Goal: Information Seeking & Learning: Learn about a topic

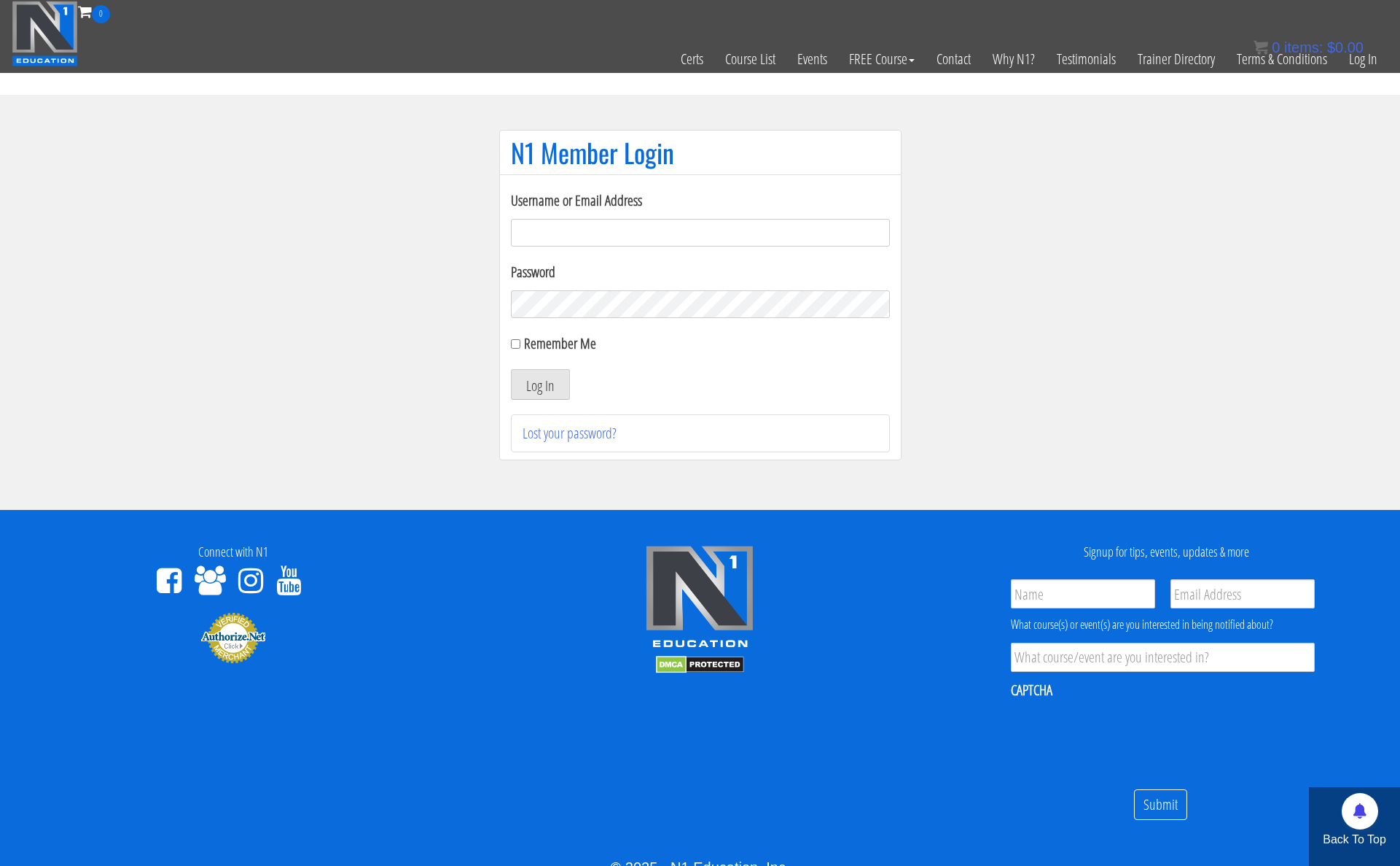
type input "kortney.[PERSON_NAME]-2815"
click at [508, 348] on div "Username or Email Address kortney.riedy-2815 Password Remember Me Log In Lost y…" at bounding box center [701, 317] width 403 height 286
click at [517, 346] on input "Remember Me" at bounding box center [515, 343] width 9 height 9
checkbox input "true"
click at [533, 379] on button "Log In" at bounding box center [540, 384] width 59 height 30
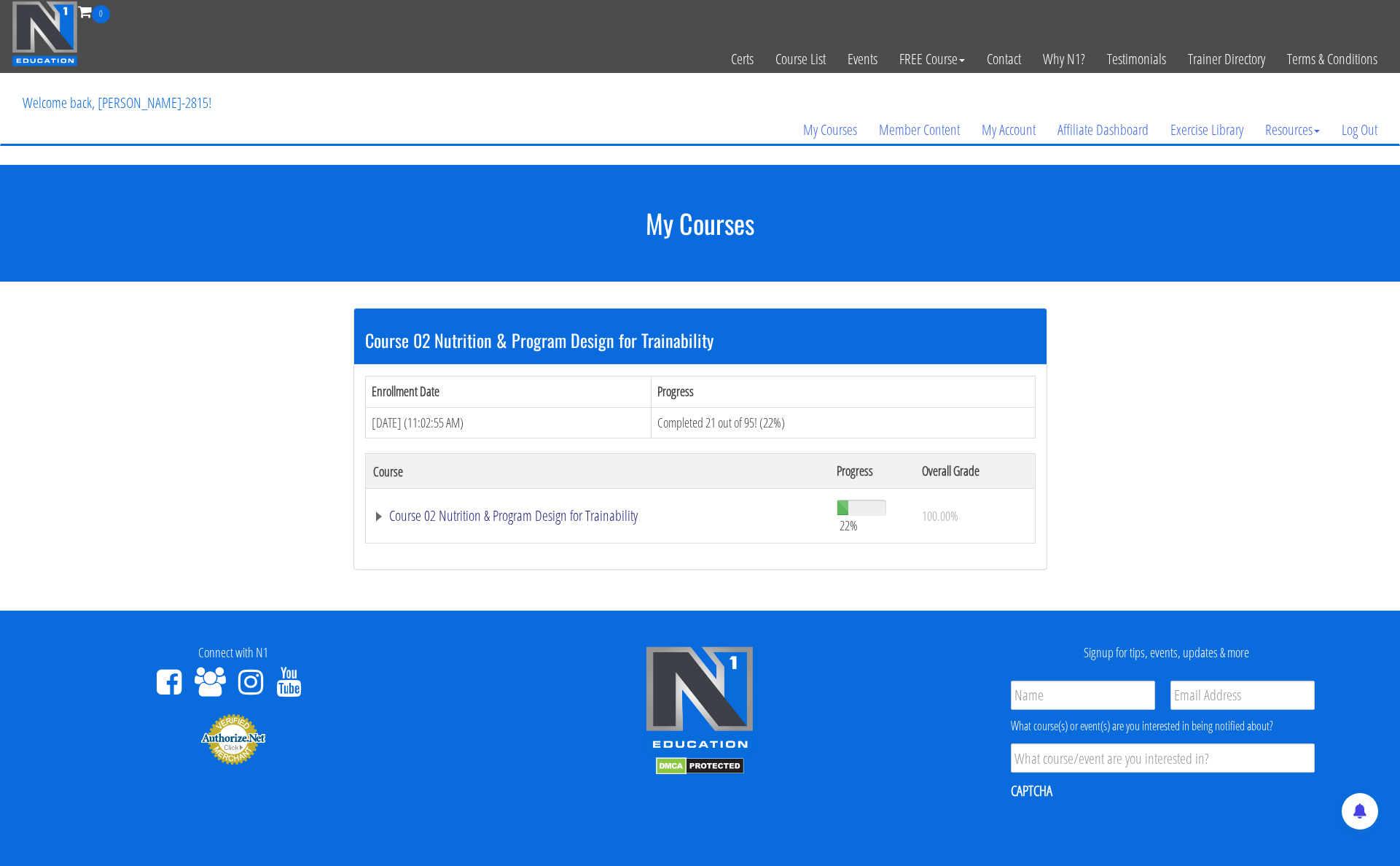
click at [377, 518] on link "Course 02 Nutrition & Program Design for Trainability" at bounding box center [598, 515] width 450 height 15
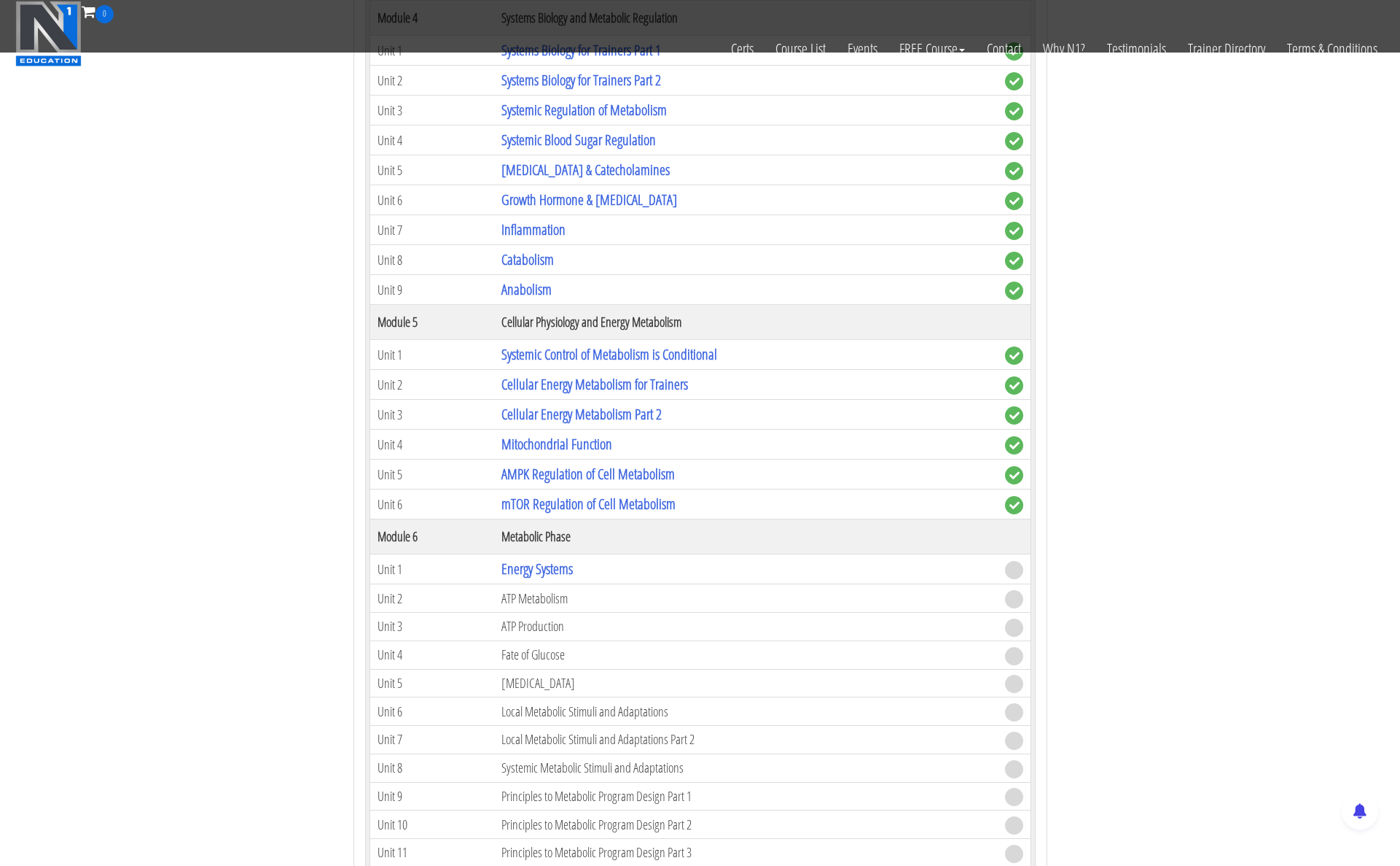
scroll to position [1139, 0]
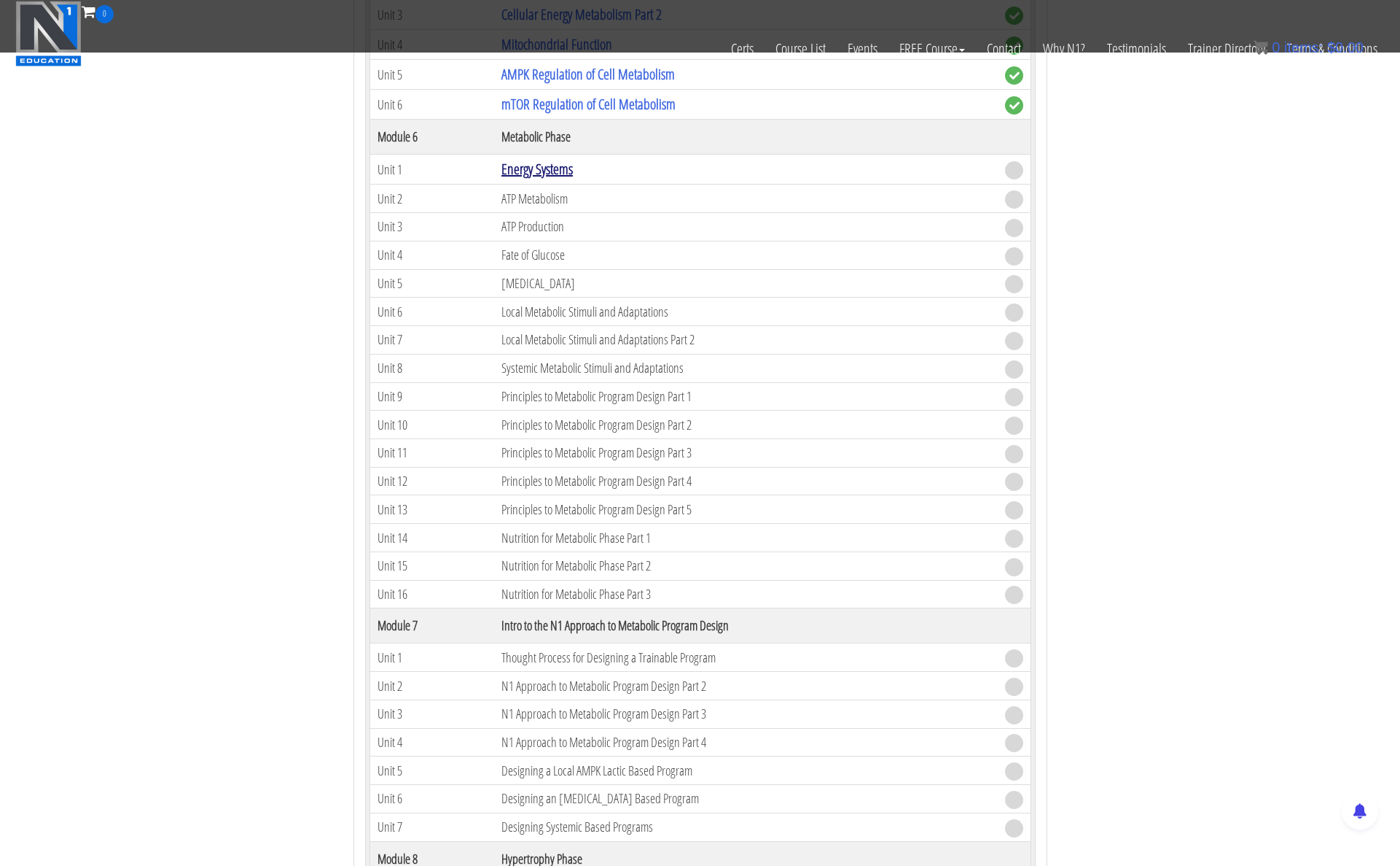
click at [544, 164] on link "Energy Systems" at bounding box center [537, 169] width 71 height 20
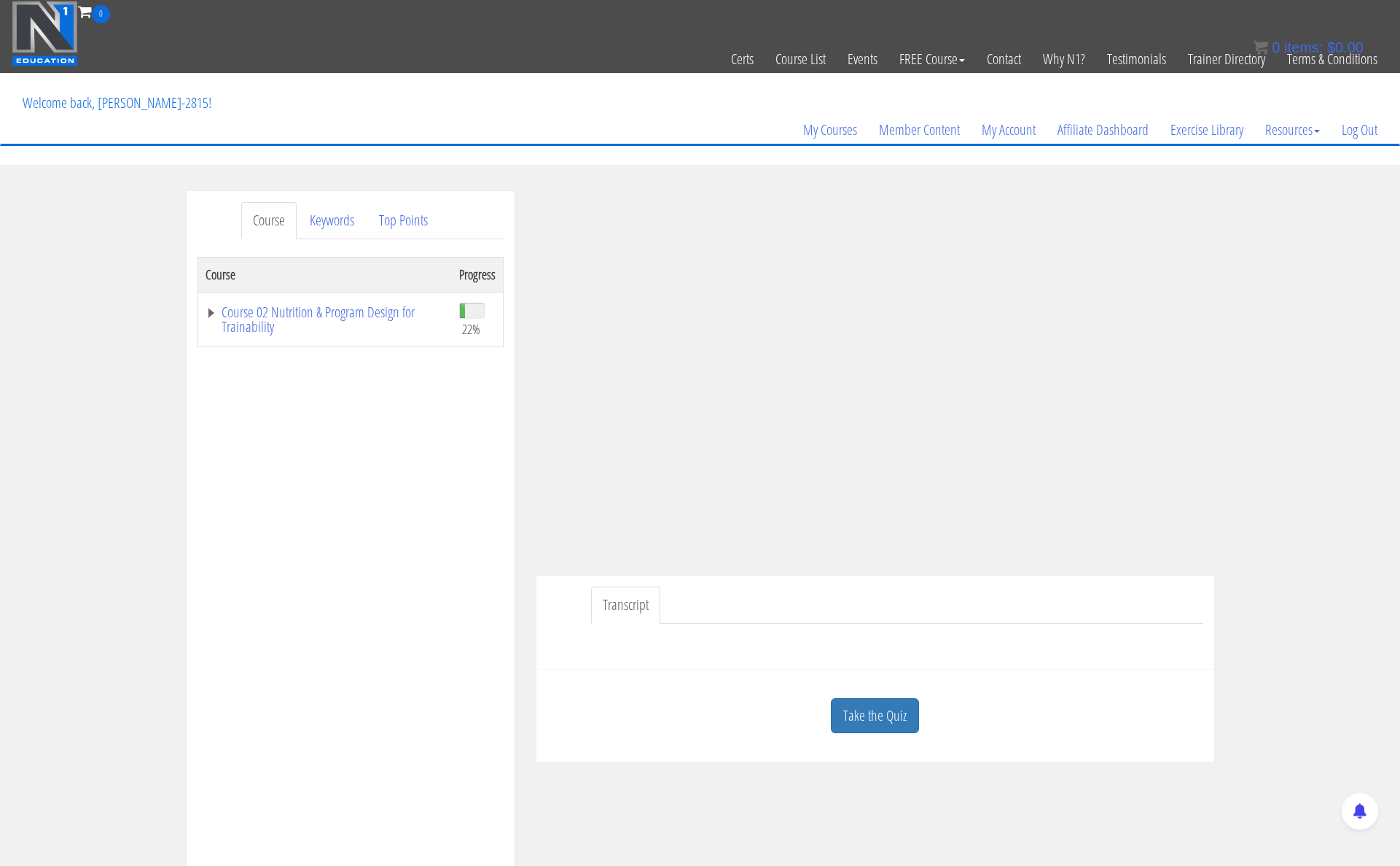
click at [619, 604] on link "Transcript" at bounding box center [626, 605] width 70 height 38
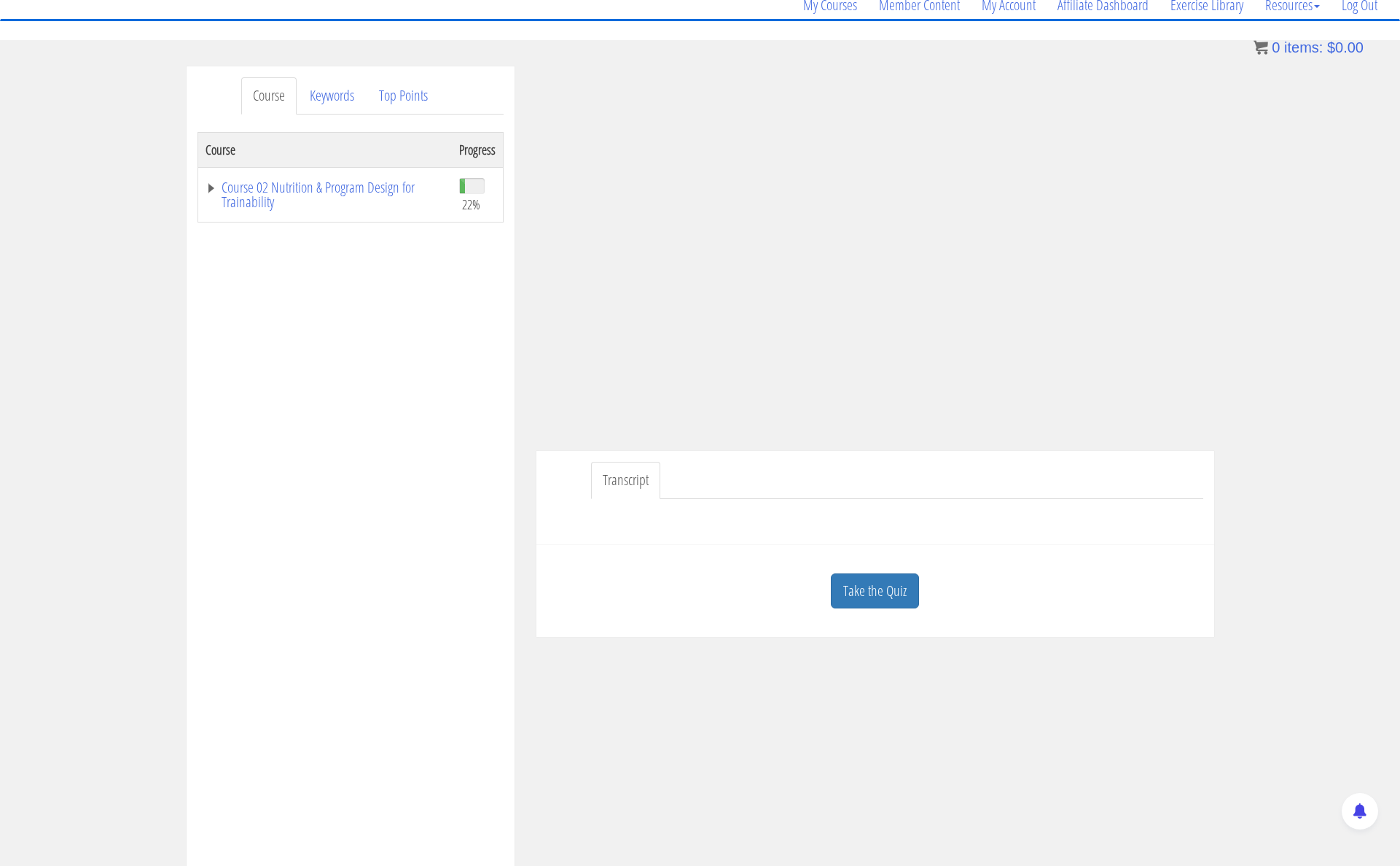
scroll to position [47, 0]
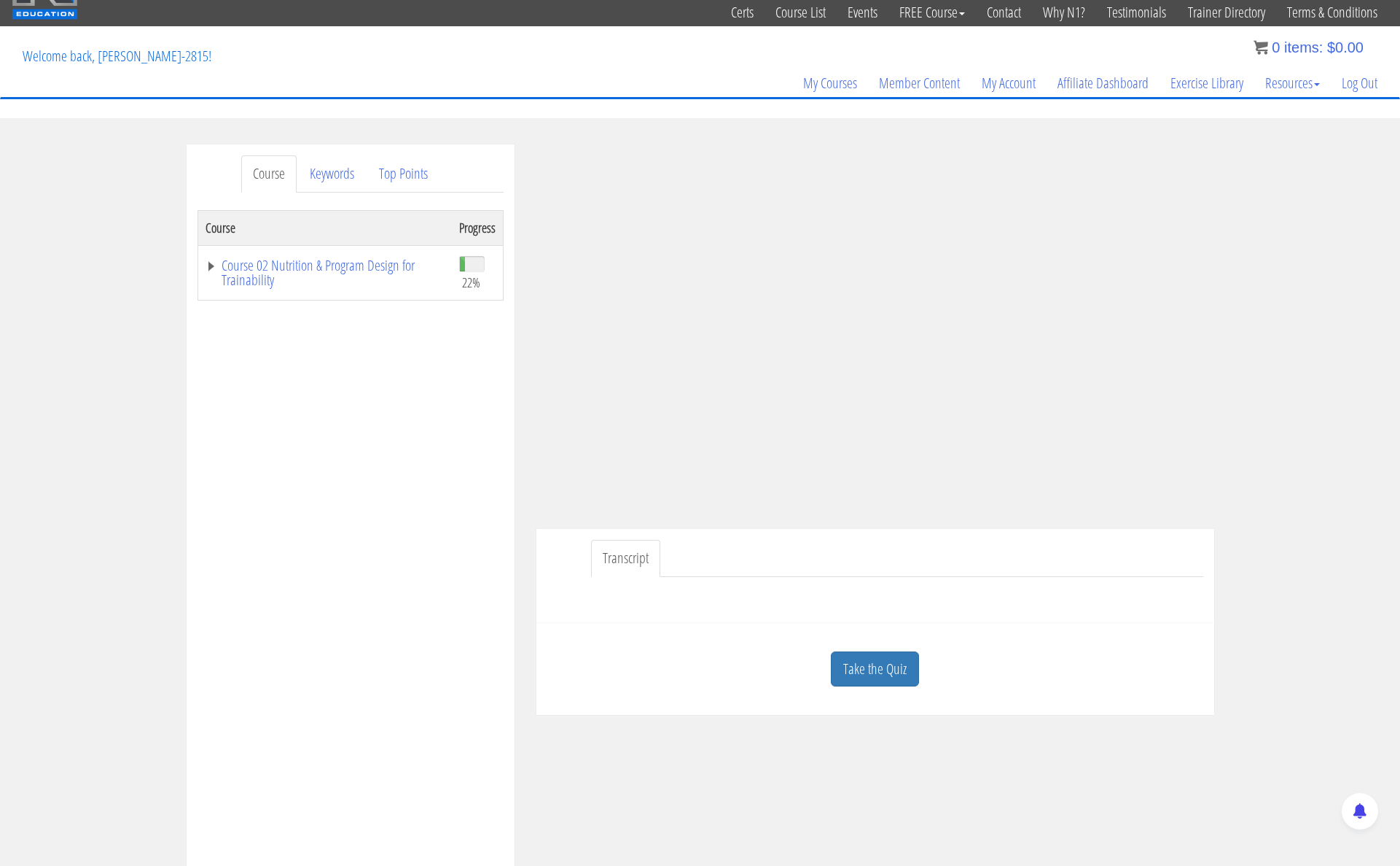
click at [873, 677] on link "Take the Quiz" at bounding box center [875, 668] width 88 height 36
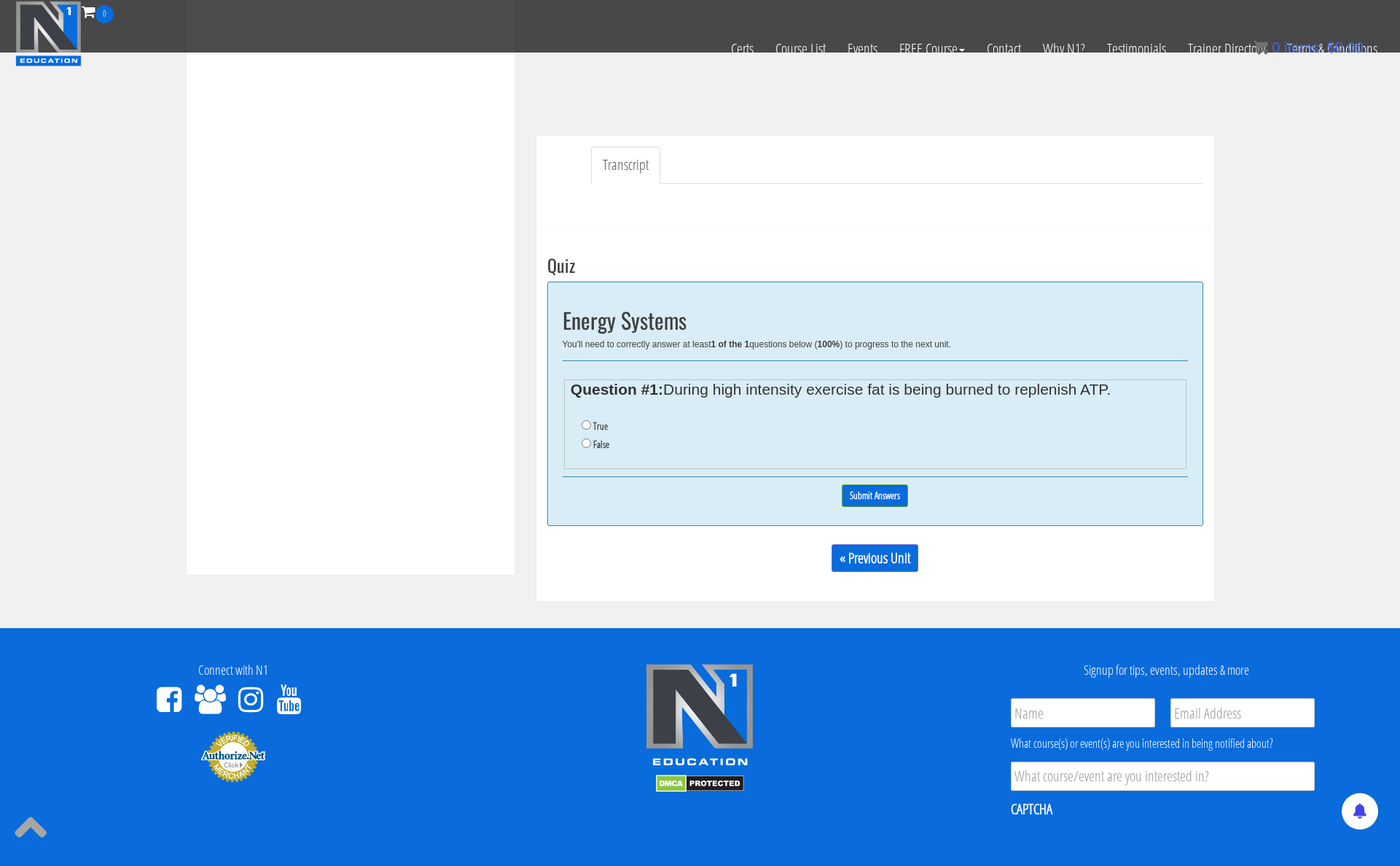
scroll to position [374, 0]
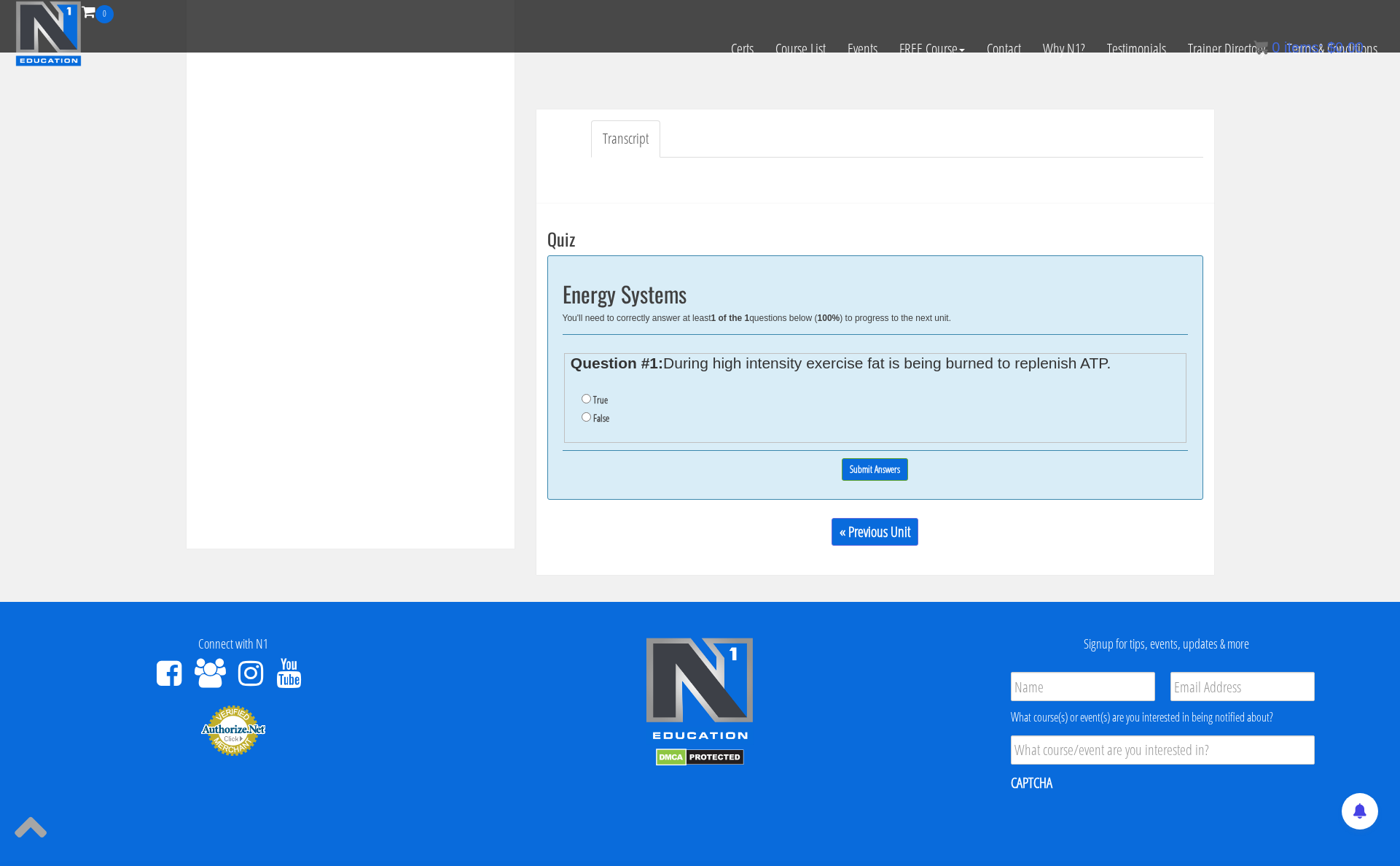
click at [783, 389] on ul "True False" at bounding box center [875, 409] width 608 height 51
click at [586, 420] on input "False" at bounding box center [587, 417] width 9 height 9
radio input "true"
click at [870, 468] on input "Submit Answers" at bounding box center [875, 469] width 66 height 23
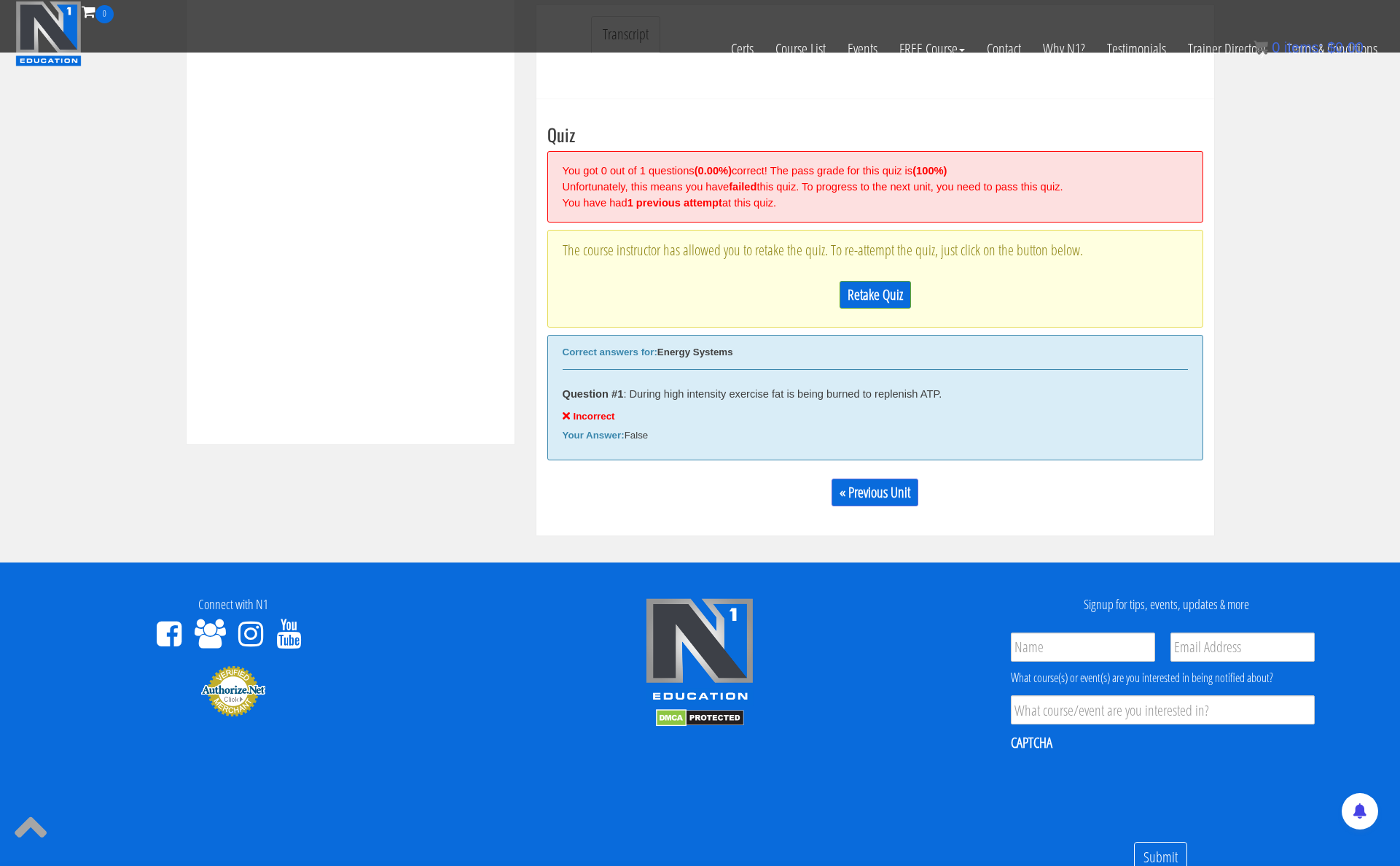
scroll to position [475, 0]
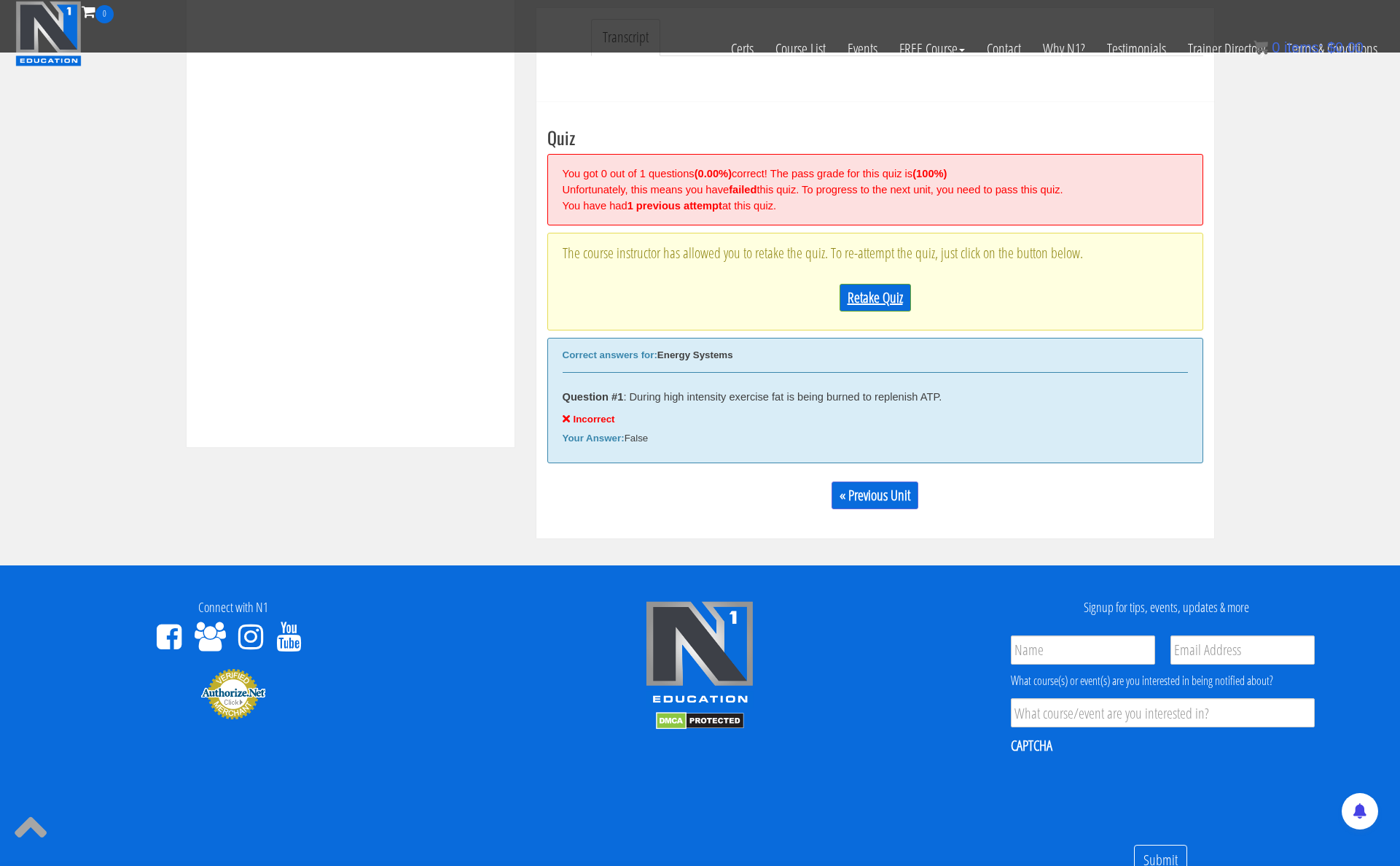
click at [888, 298] on link "Retake Quiz" at bounding box center [876, 298] width 71 height 27
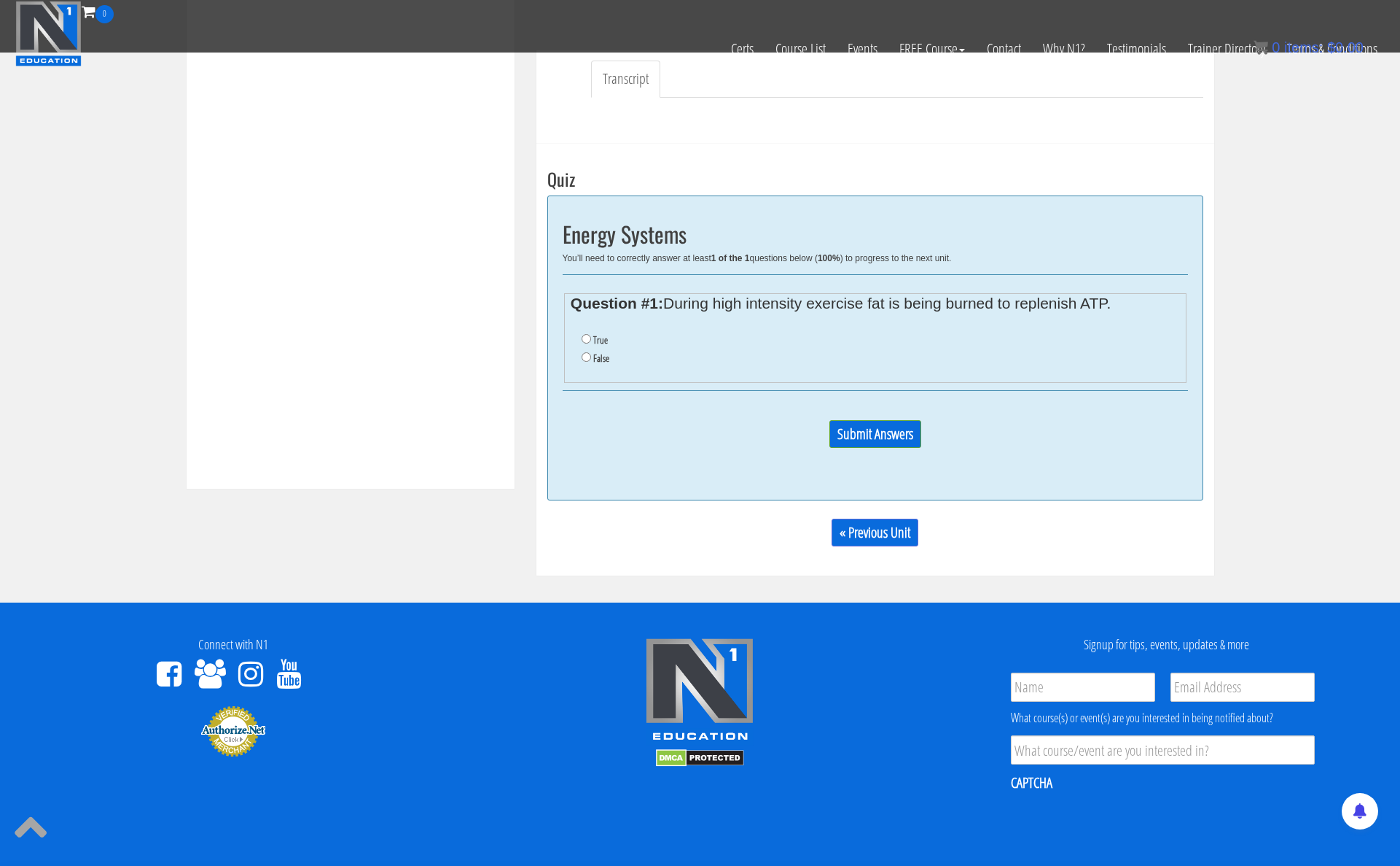
scroll to position [433, 0]
click at [771, 325] on ul "True False" at bounding box center [875, 351] width 608 height 51
click at [582, 341] on input "True" at bounding box center [587, 340] width 9 height 9
radio input "true"
click at [909, 442] on input "Submit Answers" at bounding box center [876, 435] width 92 height 27
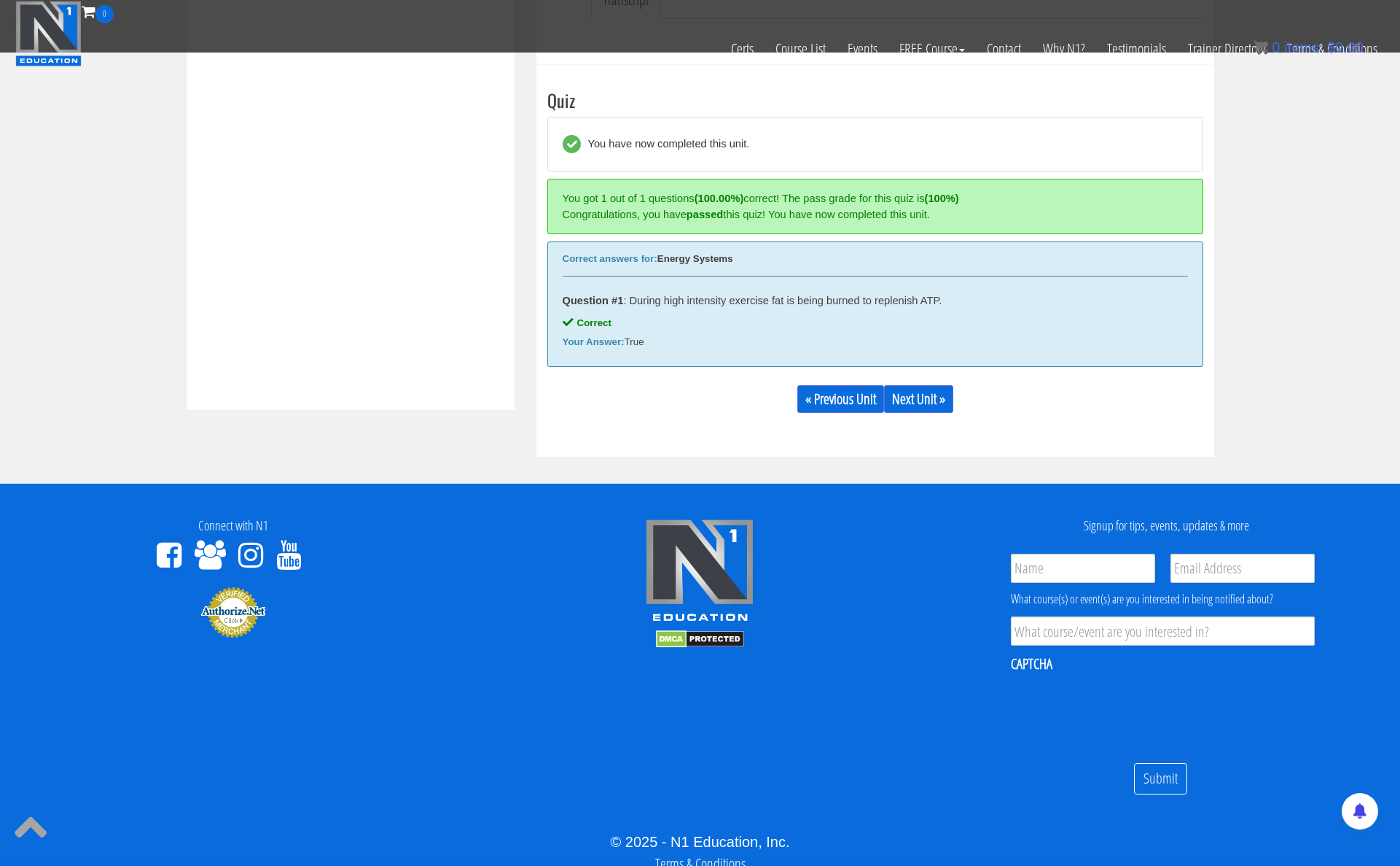
scroll to position [557, 0]
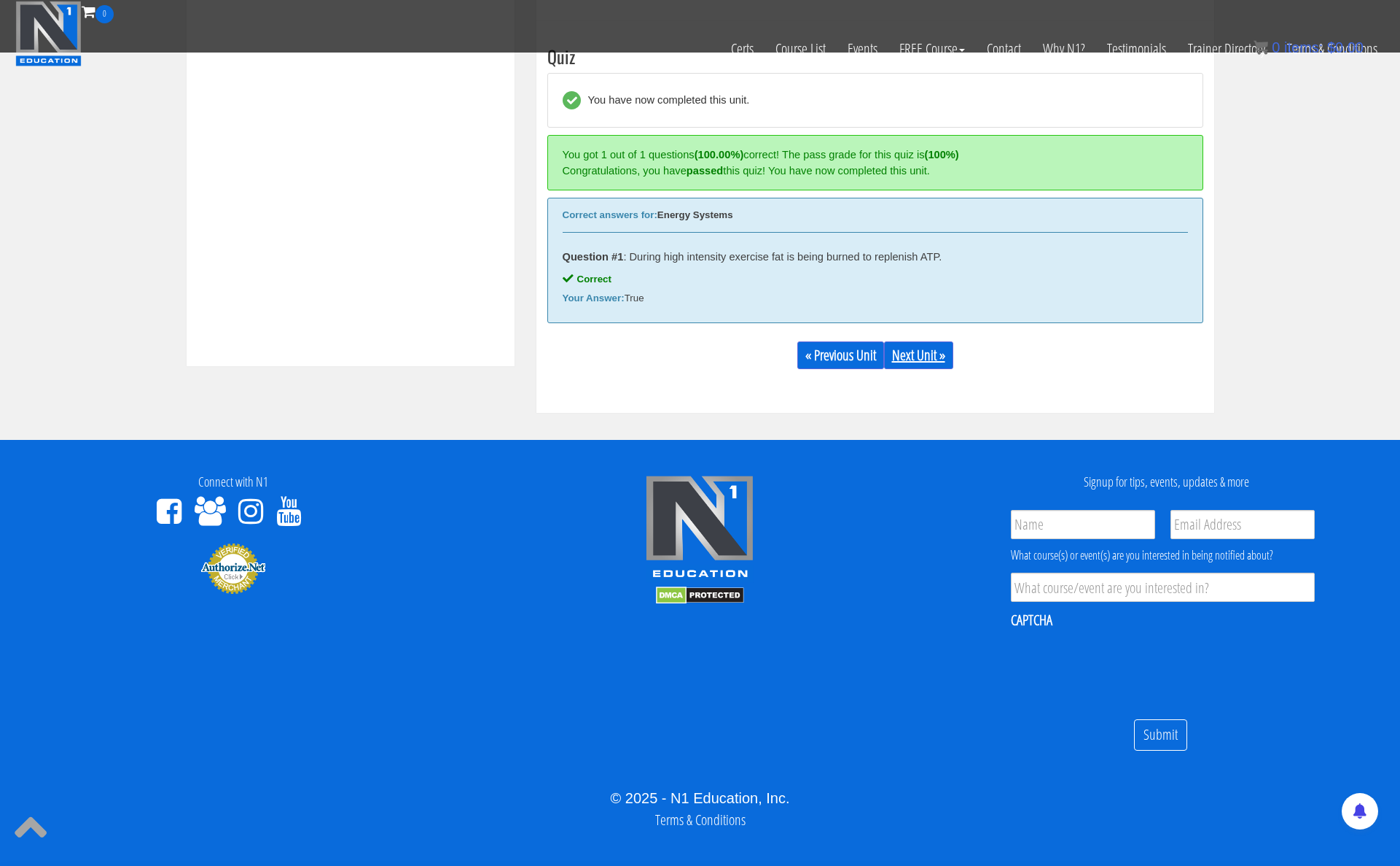
click at [905, 353] on link "Next Unit »" at bounding box center [919, 355] width 70 height 27
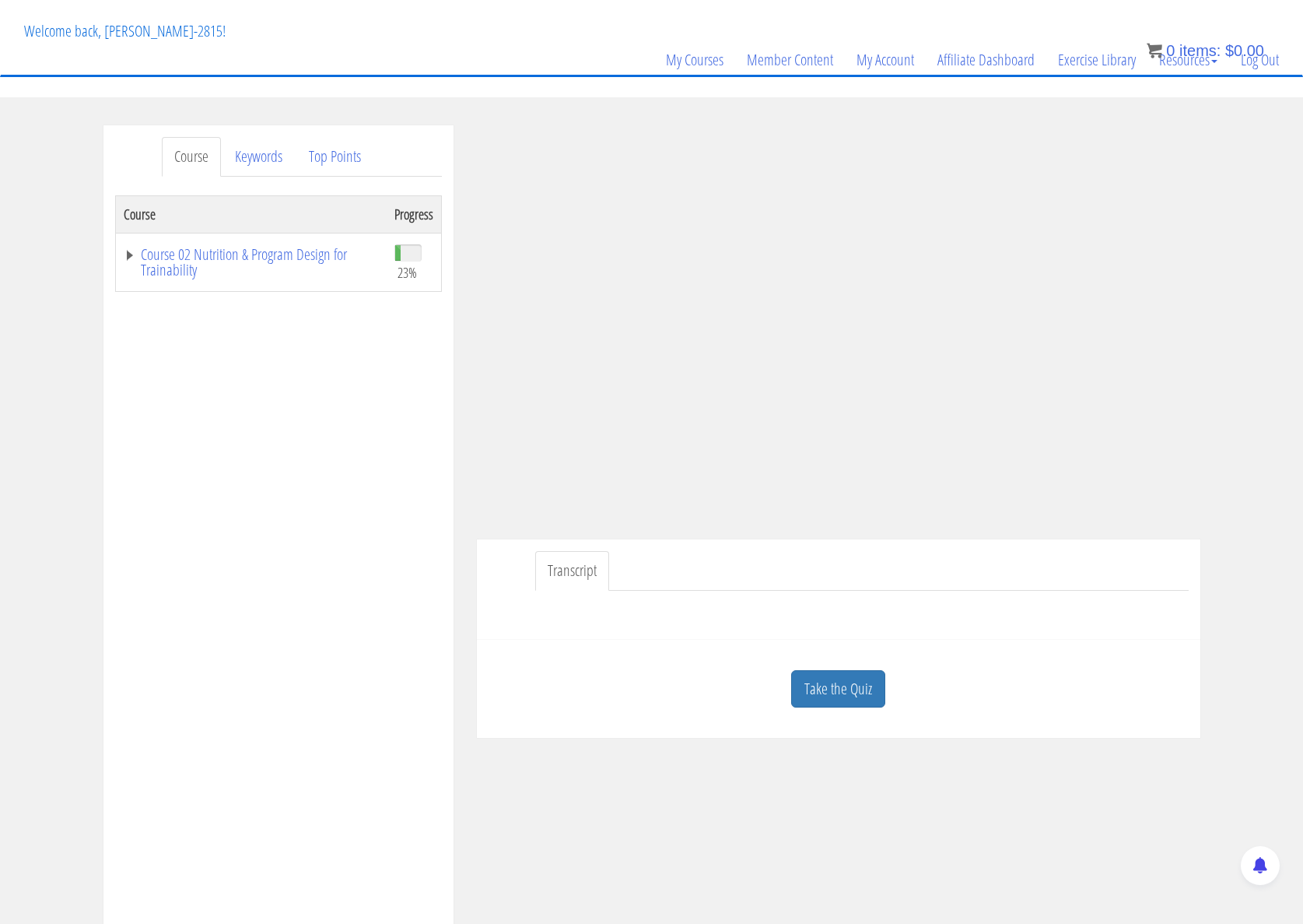
scroll to position [105, 0]
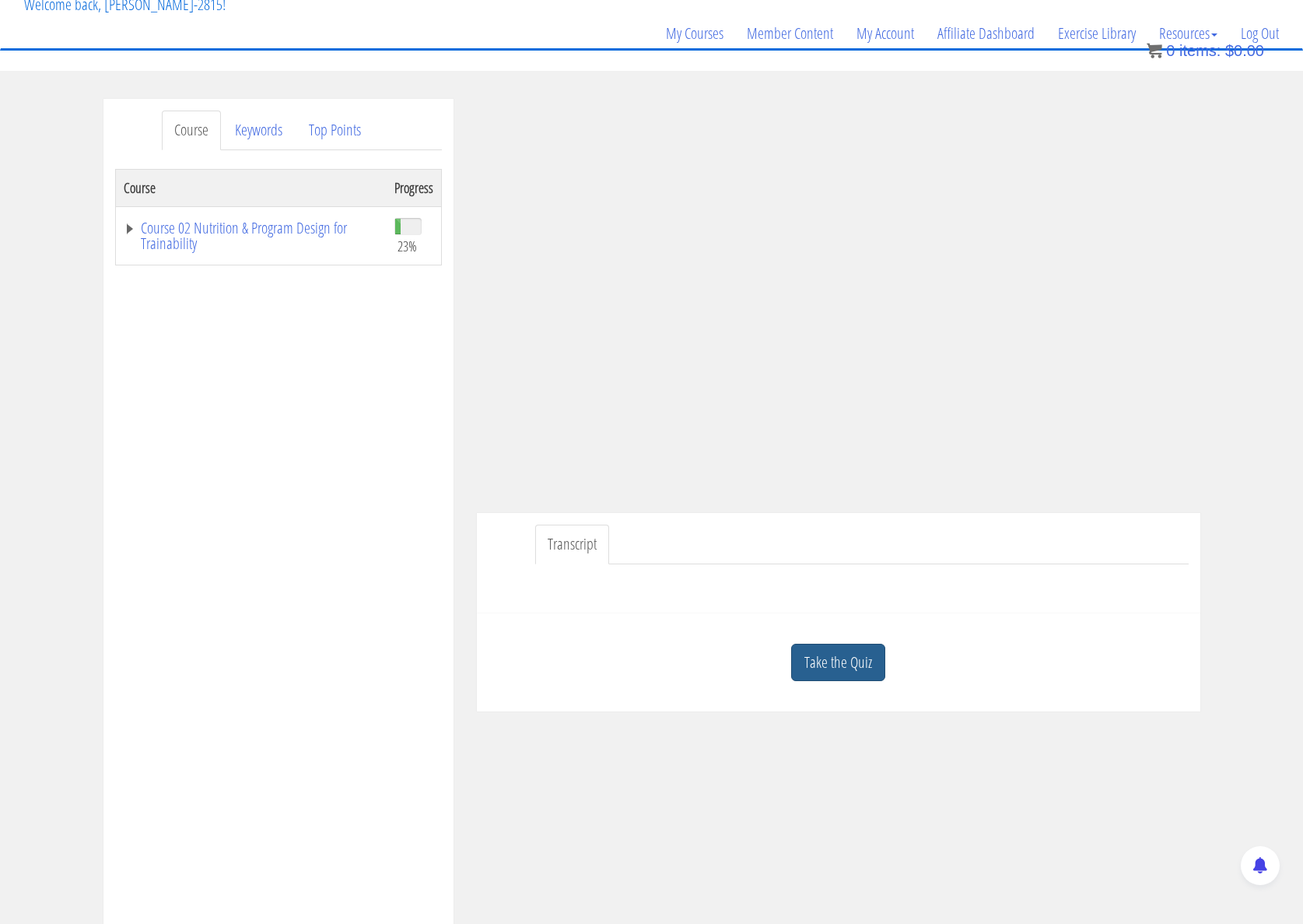
click at [828, 665] on link "Take the Quiz" at bounding box center [838, 662] width 94 height 38
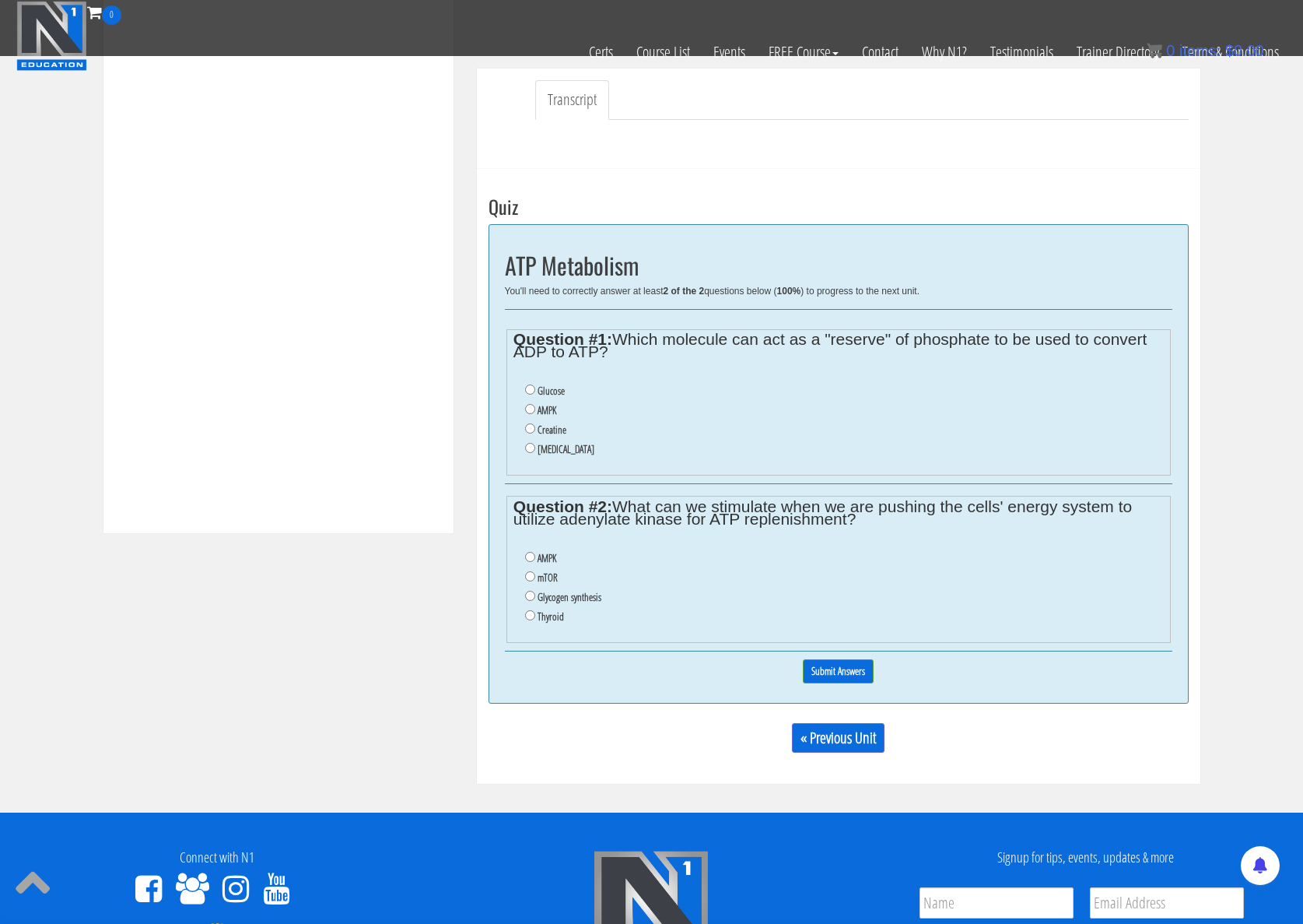
scroll to position [350, 0]
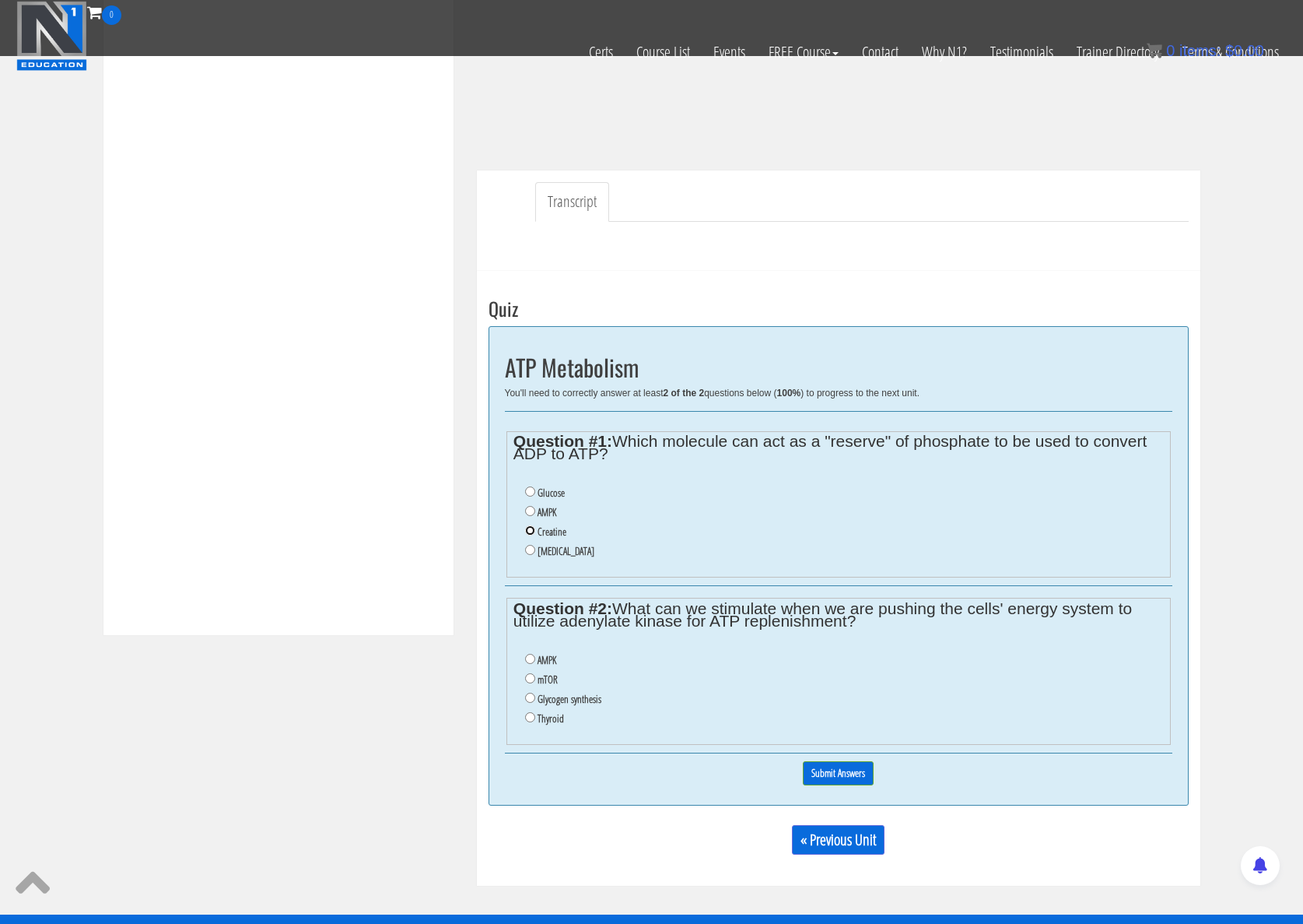
click at [529, 528] on input "Creatine" at bounding box center [530, 530] width 10 height 10
radio input "true"
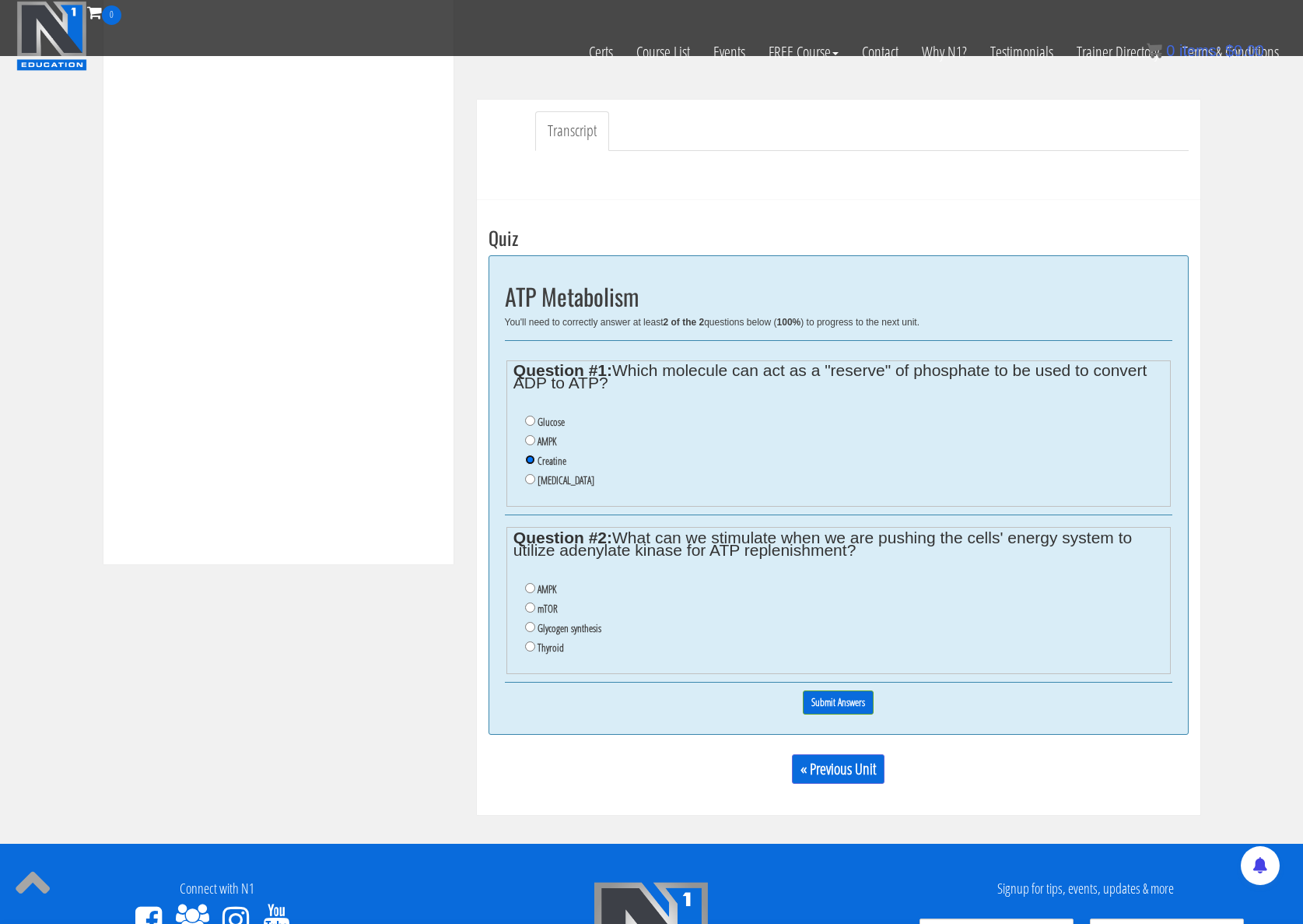
scroll to position [421, 0]
click at [527, 586] on input "AMPK" at bounding box center [530, 587] width 10 height 10
radio input "true"
click at [835, 703] on input "Submit Answers" at bounding box center [838, 701] width 70 height 24
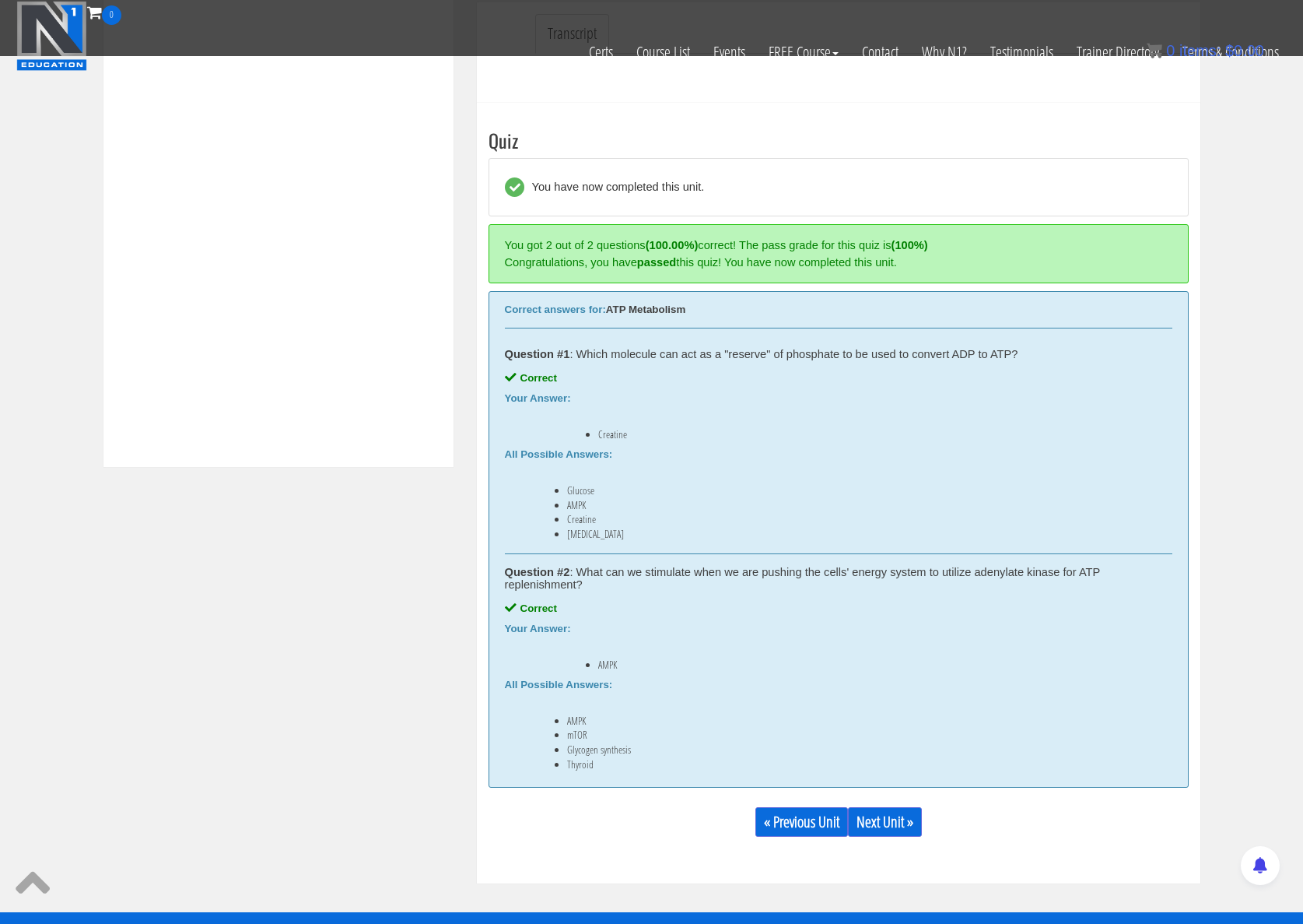
scroll to position [598, 0]
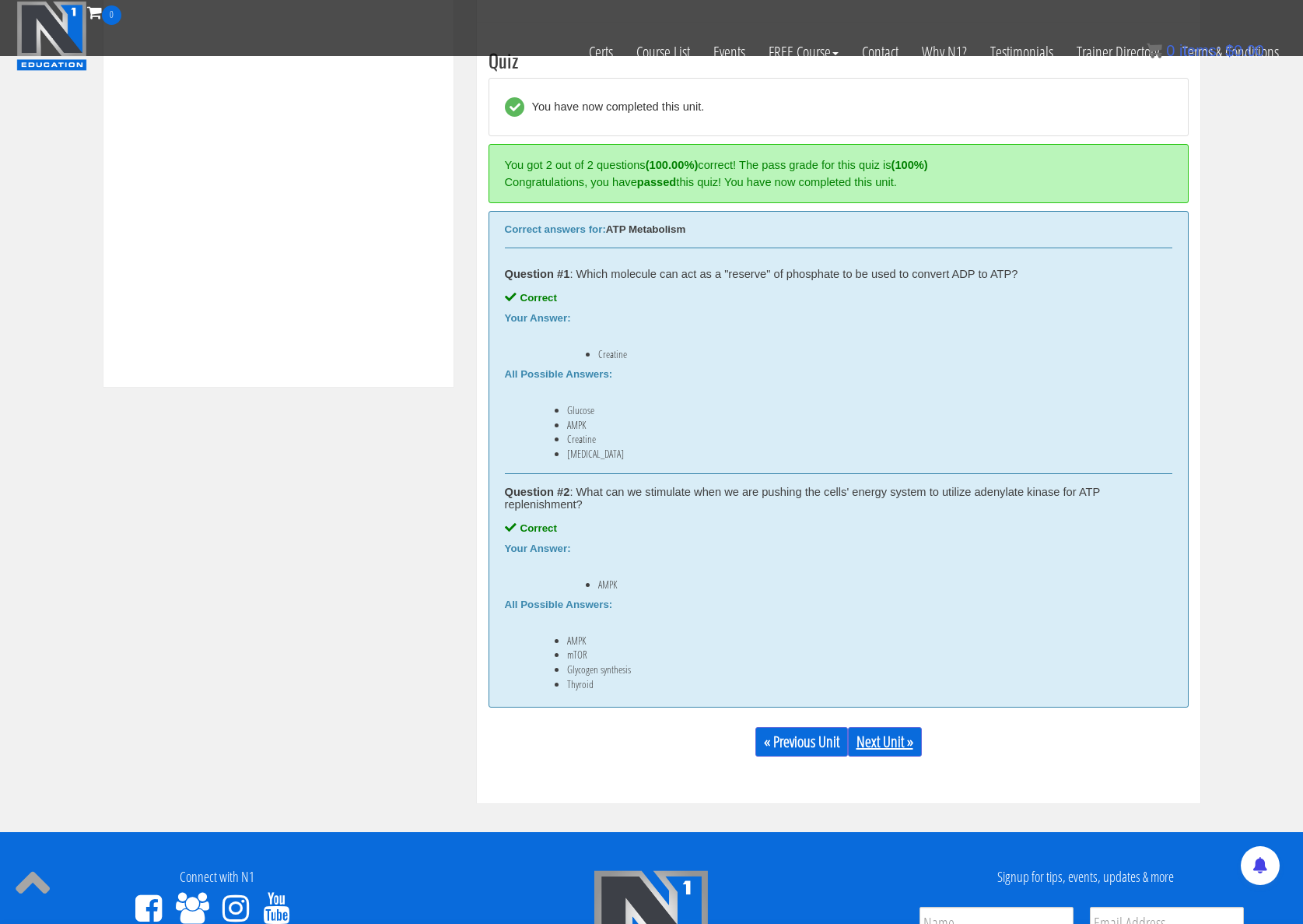
click at [870, 729] on link "Next Unit »" at bounding box center [885, 741] width 74 height 29
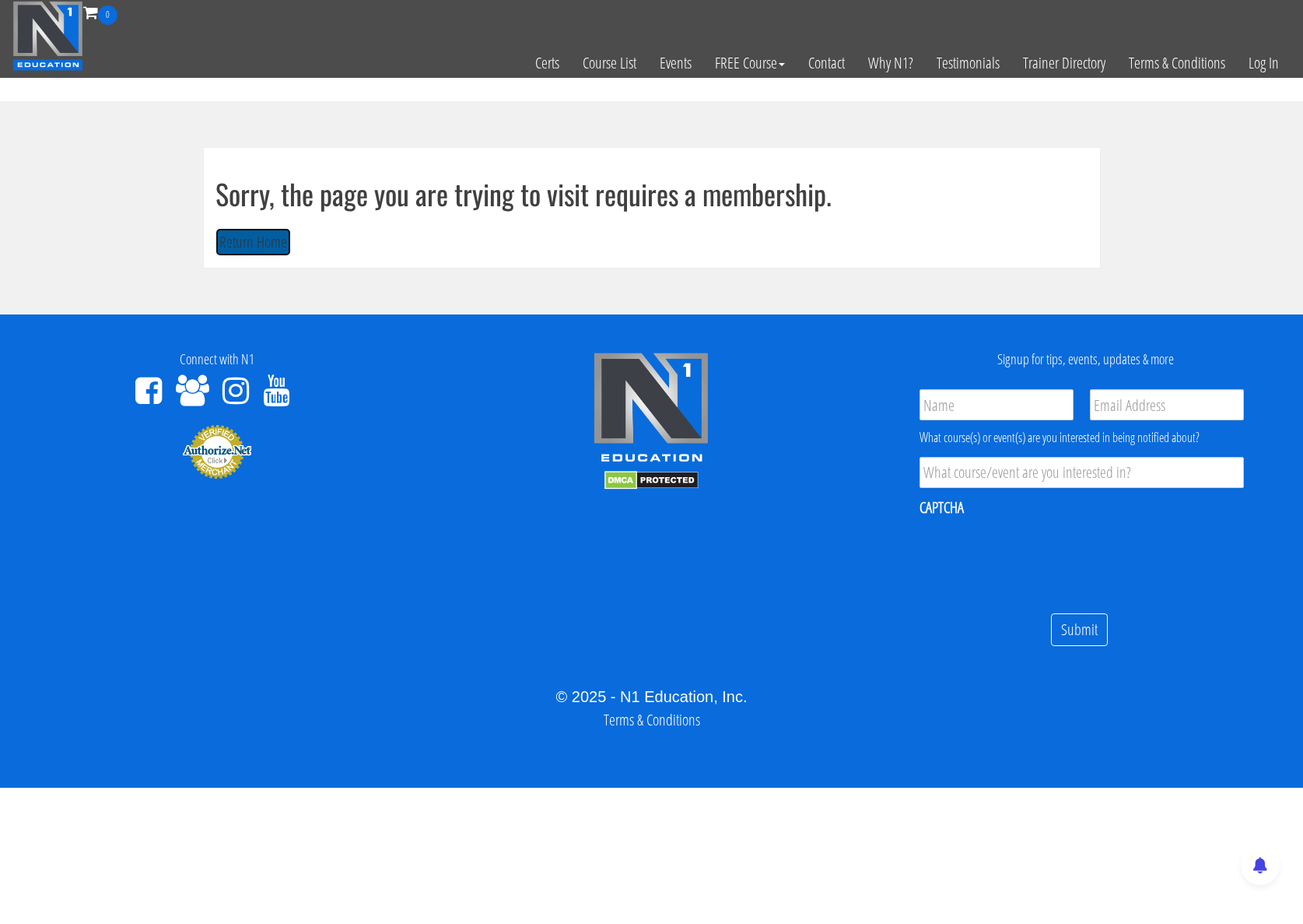
click at [271, 241] on button "Return Home" at bounding box center [253, 241] width 75 height 28
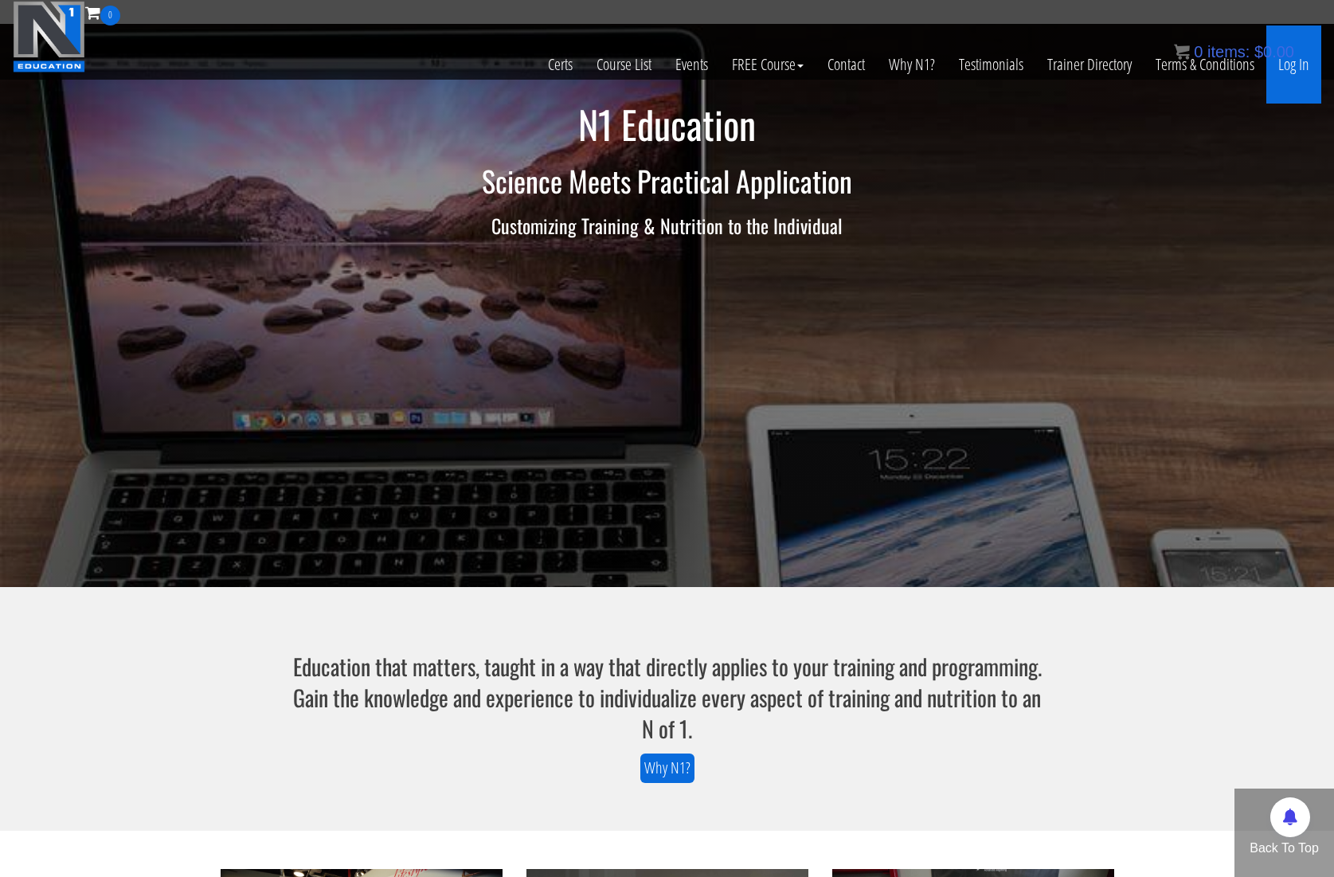
click at [1302, 63] on link "Log In" at bounding box center [1294, 64] width 55 height 78
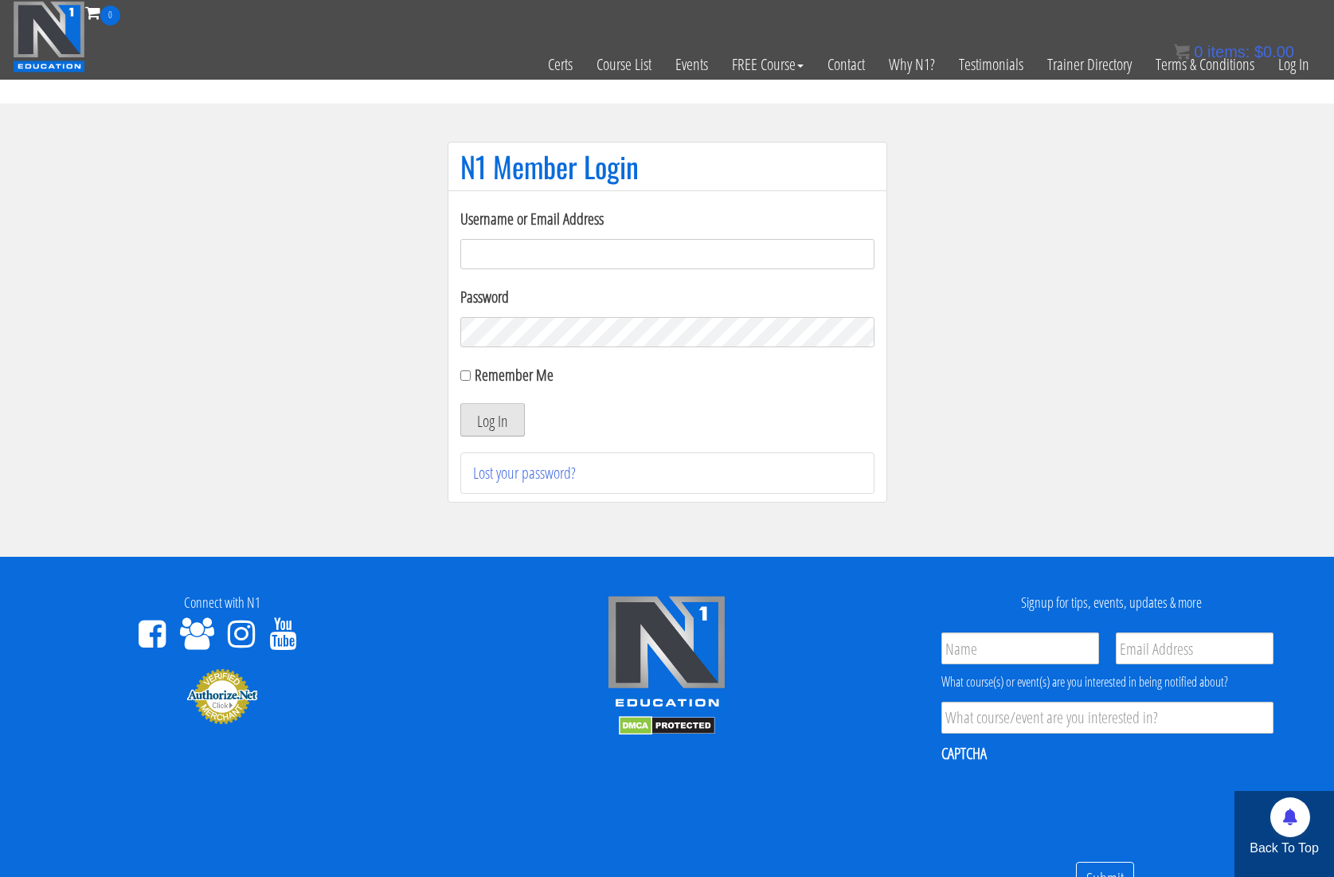
type input "kortney.riedy-2815"
click at [490, 414] on button "Log In" at bounding box center [492, 419] width 65 height 33
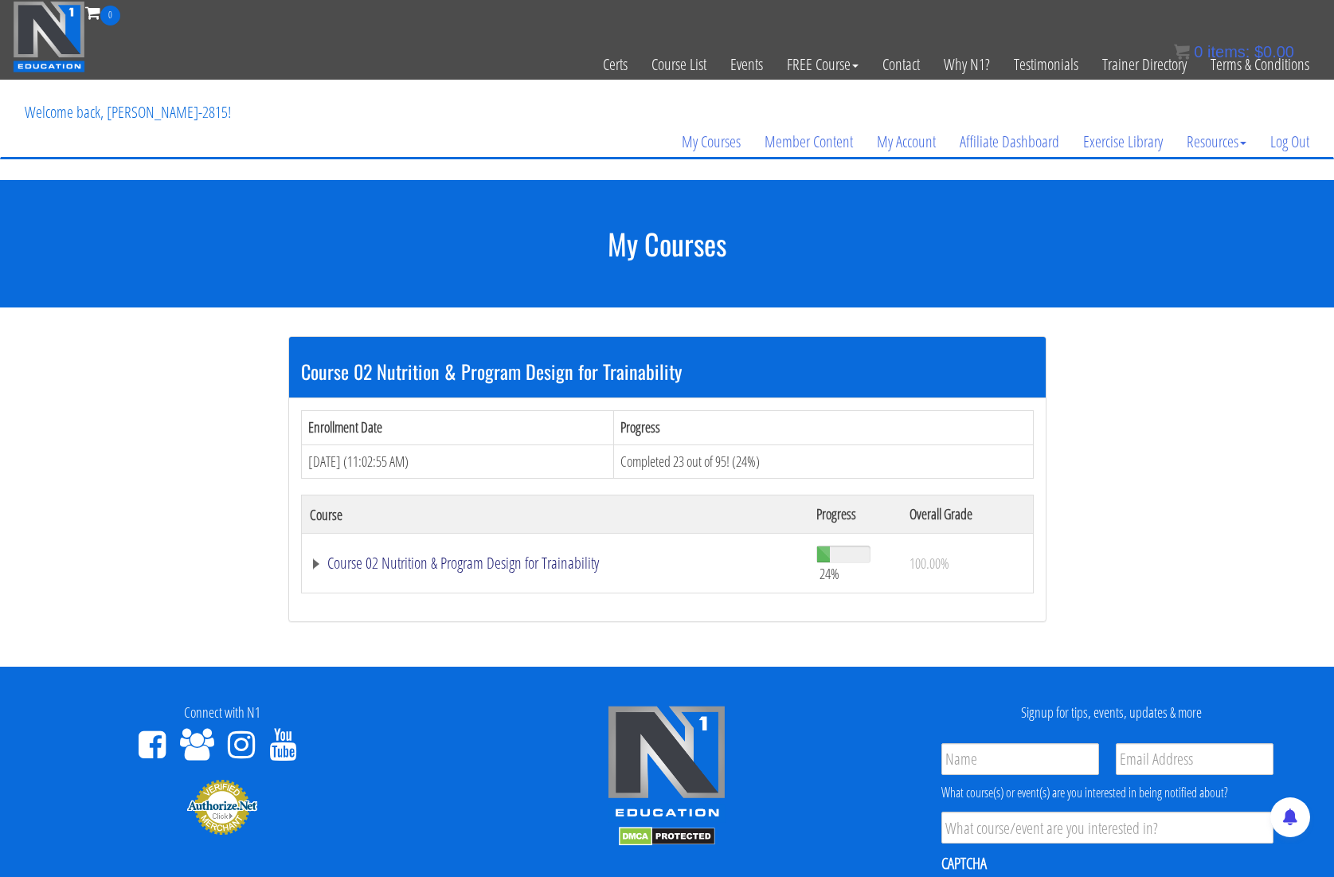
click at [314, 566] on link "Course 02 Nutrition & Program Design for Trainability" at bounding box center [556, 563] width 492 height 16
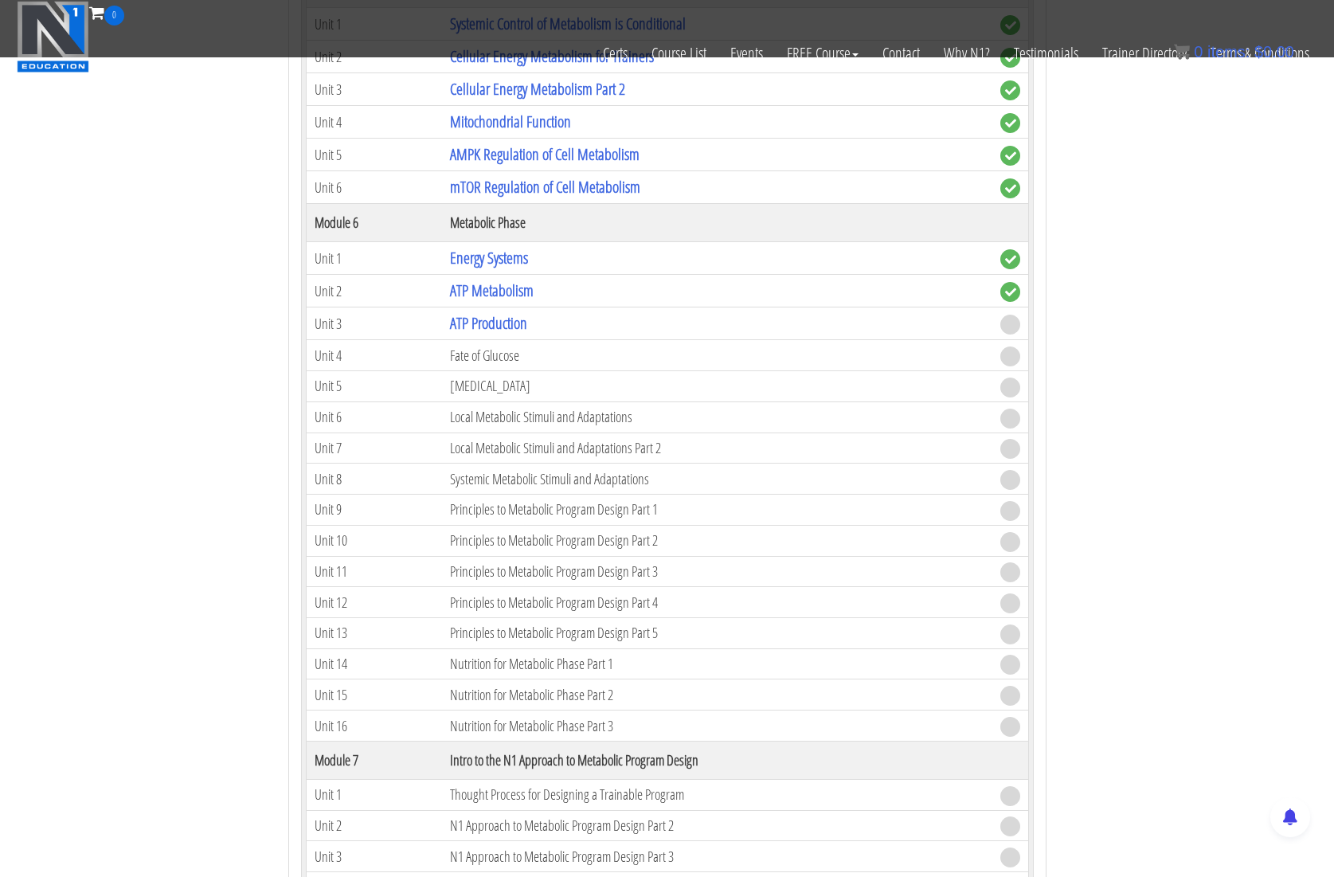
scroll to position [1109, 0]
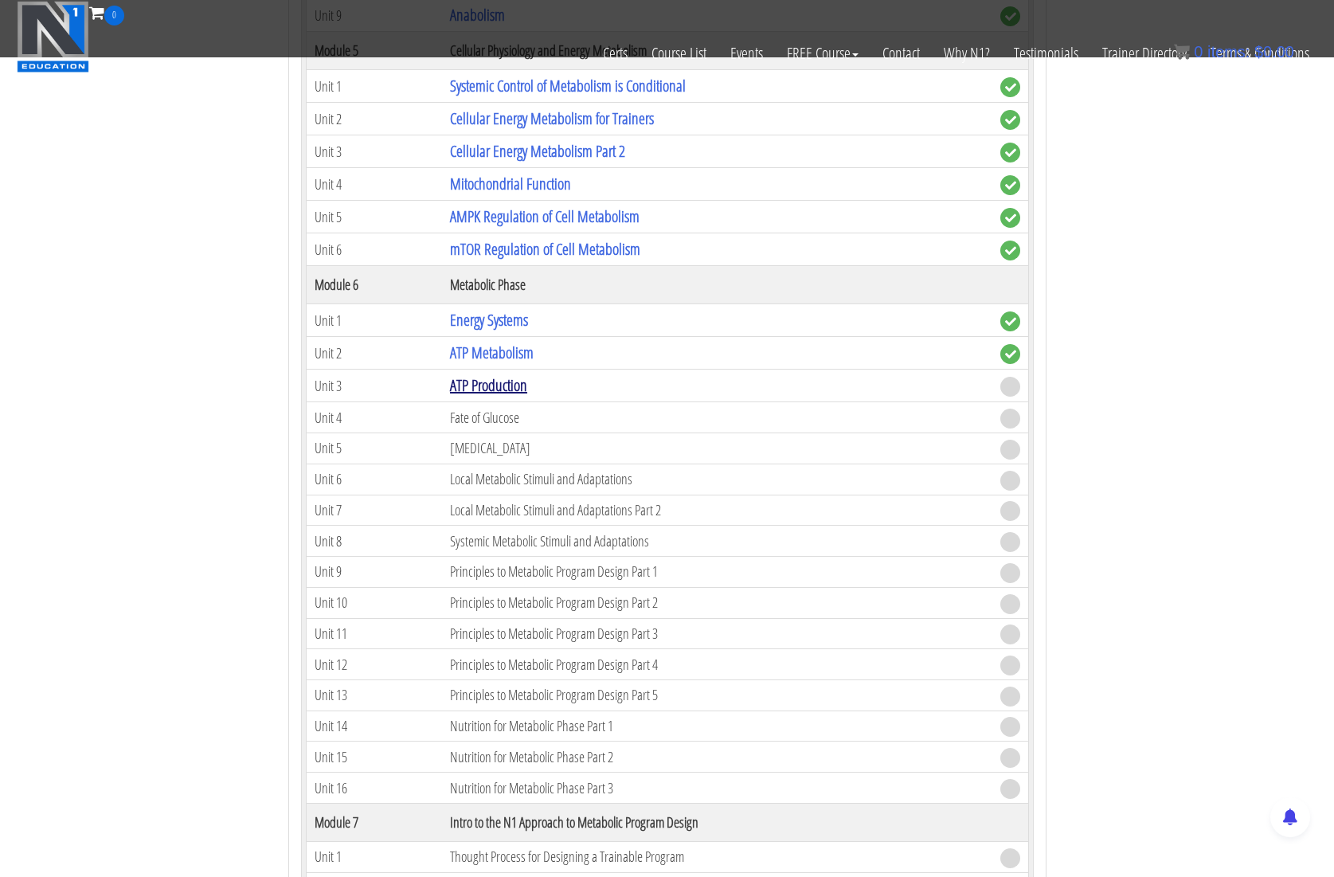
click at [496, 382] on link "ATP Production" at bounding box center [488, 385] width 77 height 22
